Goal: Task Accomplishment & Management: Use online tool/utility

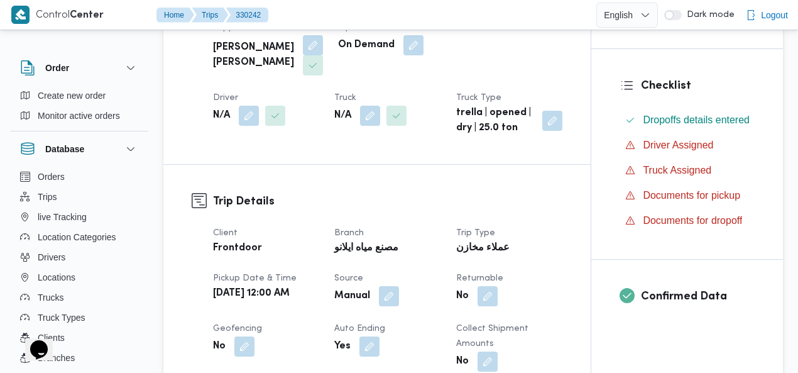
scroll to position [284, 0]
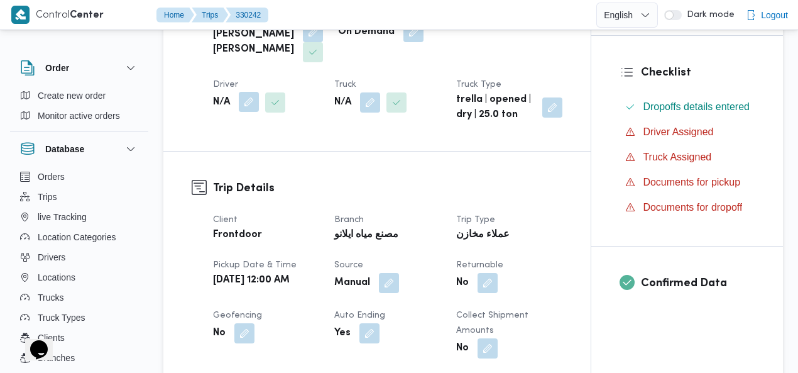
click at [259, 92] on button "button" at bounding box center [249, 102] width 20 height 20
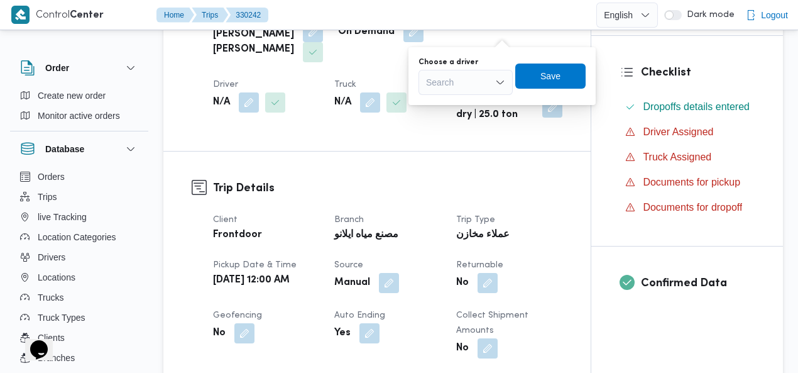
click at [472, 79] on div "Search" at bounding box center [465, 82] width 94 height 25
click at [435, 81] on input "hdihf" at bounding box center [436, 82] width 21 height 15
type input "ايهاب"
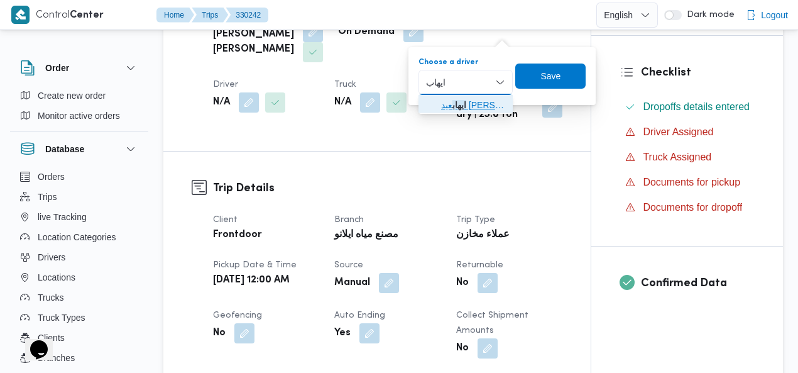
click at [444, 101] on span "[PERSON_NAME] [PERSON_NAME]" at bounding box center [473, 104] width 64 height 15
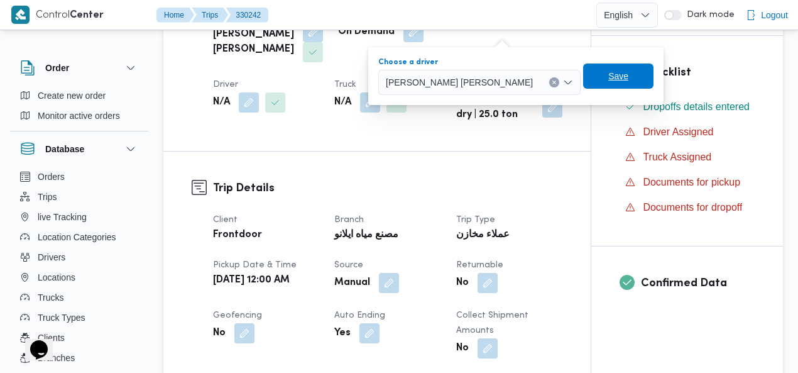
click at [583, 70] on span "Save" at bounding box center [618, 75] width 70 height 25
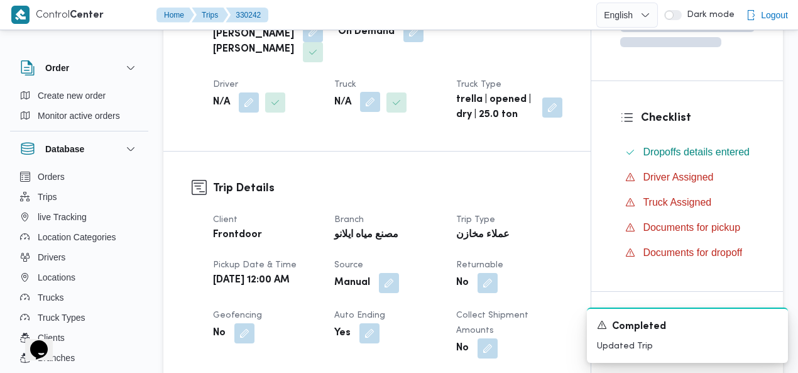
click at [360, 101] on button "button" at bounding box center [370, 102] width 20 height 20
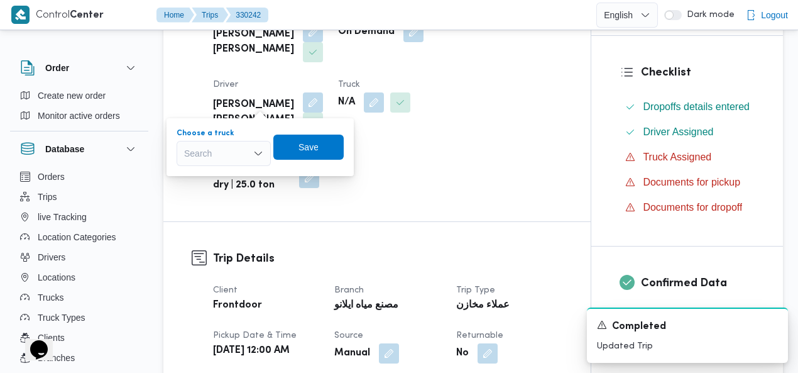
click at [234, 146] on div "Search" at bounding box center [224, 153] width 94 height 25
type input "496"
click at [185, 174] on icon "button" at bounding box center [189, 176] width 10 height 10
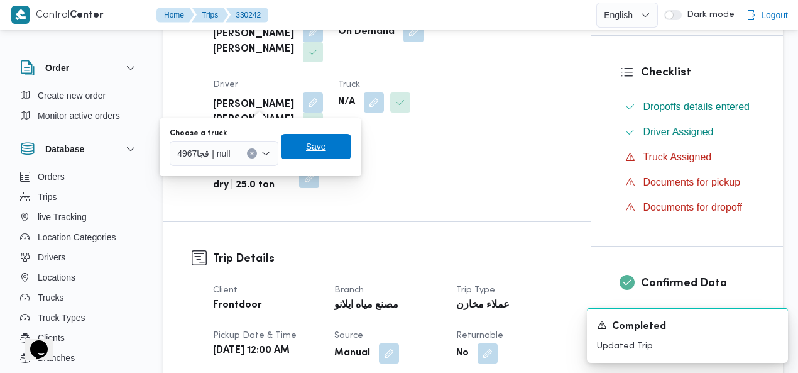
click at [310, 141] on span "Save" at bounding box center [316, 146] width 20 height 15
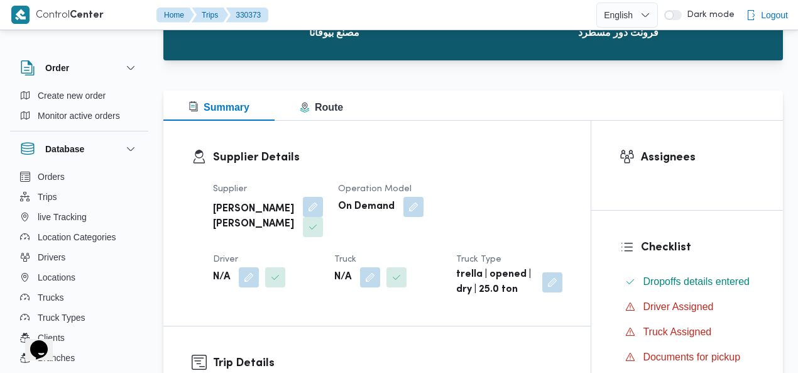
scroll to position [146, 0]
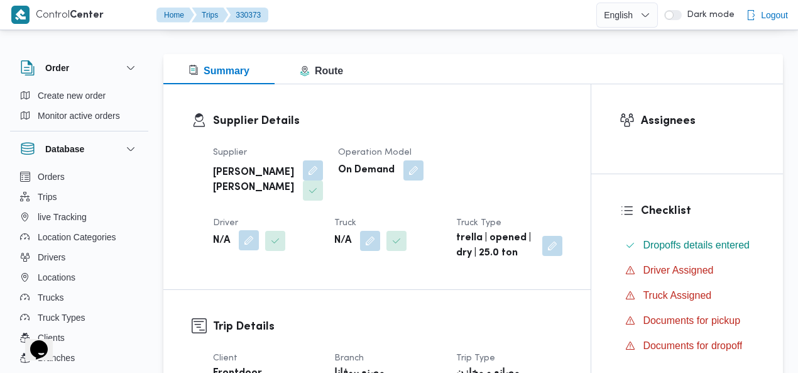
click at [259, 230] on button "button" at bounding box center [249, 240] width 20 height 20
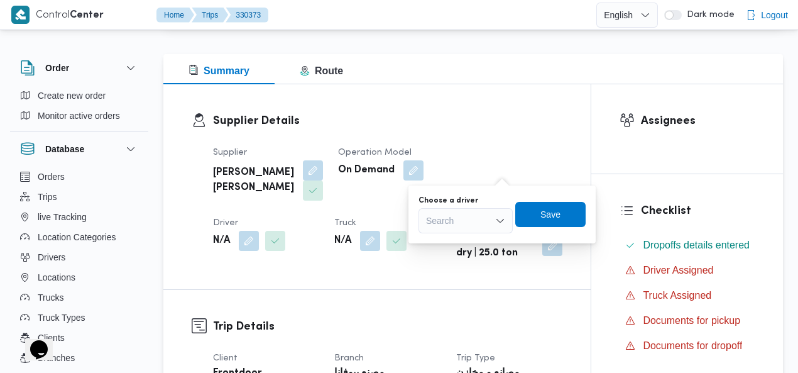
click at [472, 221] on div "Search" at bounding box center [465, 220] width 94 height 25
type input "ايهاب"
click at [471, 240] on span "[PERSON_NAME] [PERSON_NAME]" at bounding box center [473, 243] width 64 height 15
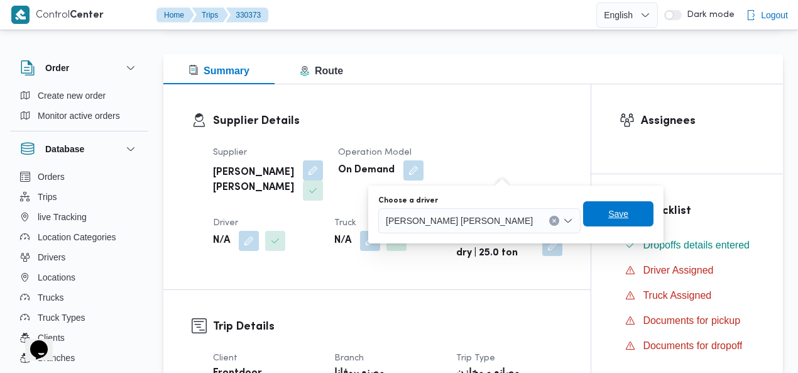
click at [583, 213] on span "Save" at bounding box center [618, 213] width 70 height 25
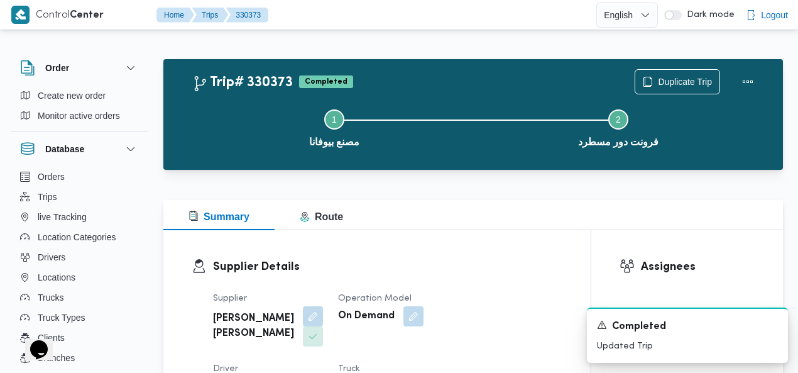
scroll to position [39, 0]
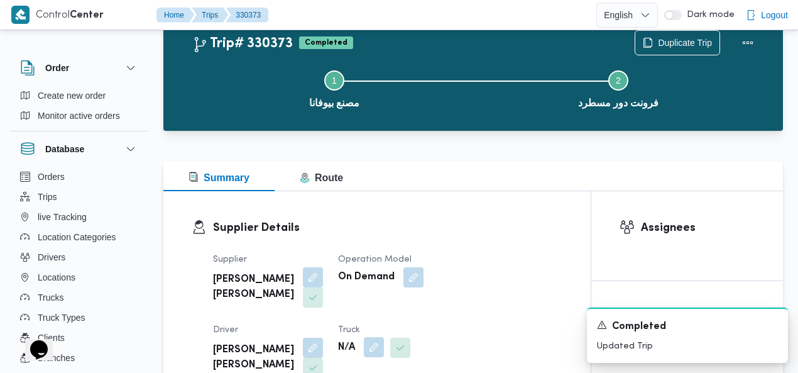
click at [364, 345] on button "button" at bounding box center [374, 347] width 20 height 20
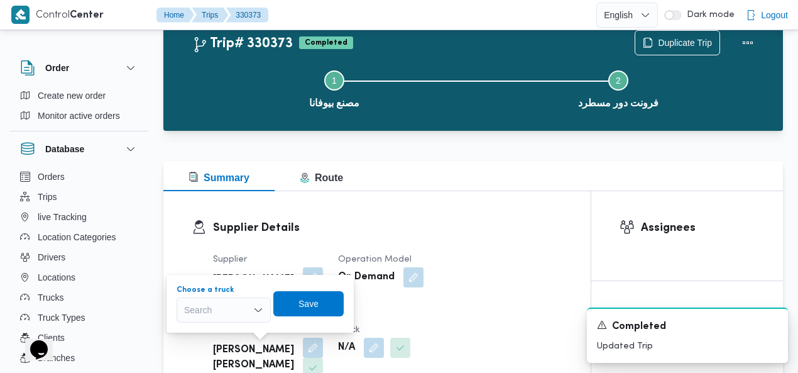
click at [205, 314] on div "Search" at bounding box center [224, 309] width 94 height 25
type input "4967"
click at [205, 330] on mark "4967" at bounding box center [208, 332] width 19 height 10
click at [312, 303] on span "Save" at bounding box center [316, 302] width 20 height 15
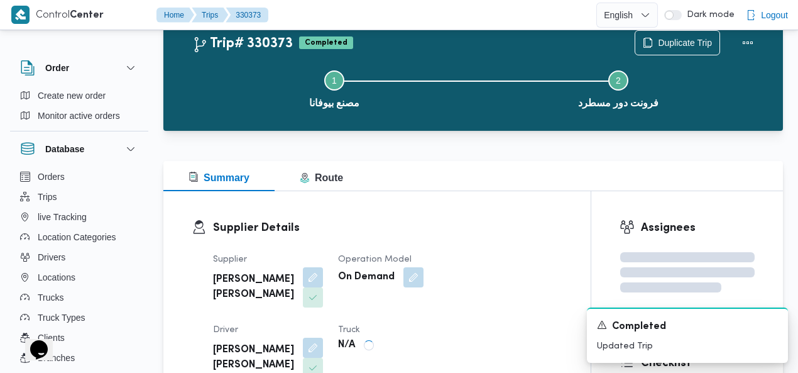
click at [400, 208] on div "Supplier Details Supplier خالد ممدوح حسن محمد العبس Operation Model On Demand D…" at bounding box center [376, 328] width 427 height 275
